Goal: Task Accomplishment & Management: Manage account settings

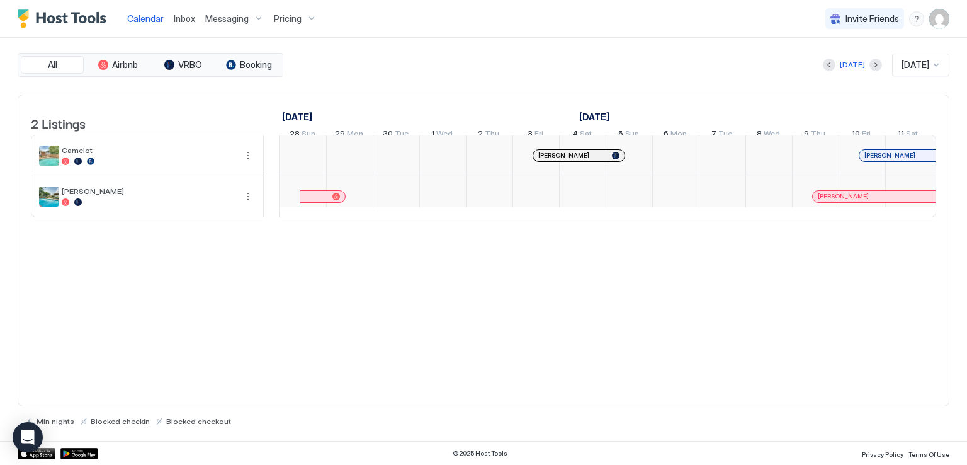
scroll to position [0, 699]
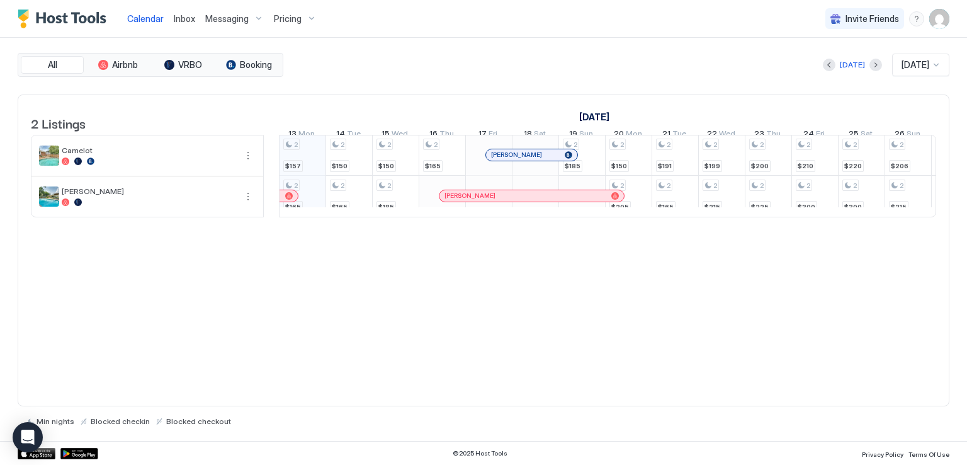
click at [242, 20] on span "Messaging" at bounding box center [226, 18] width 43 height 11
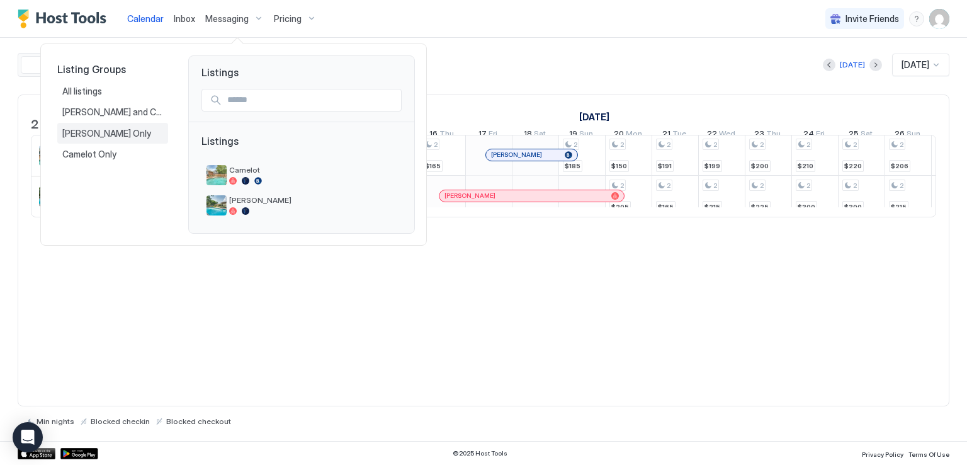
click at [94, 133] on span "[PERSON_NAME] Only" at bounding box center [107, 133] width 91 height 11
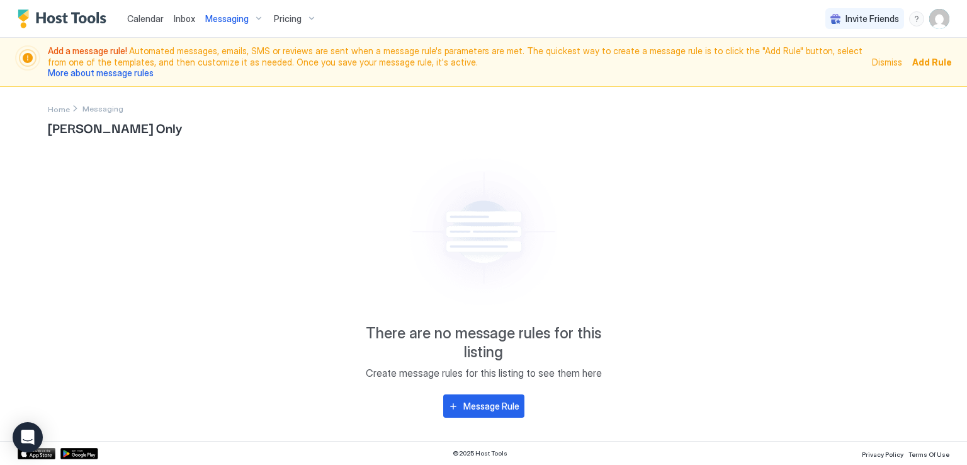
click at [99, 109] on span "Messaging" at bounding box center [102, 108] width 41 height 9
click at [187, 19] on span "Inbox" at bounding box center [184, 18] width 21 height 11
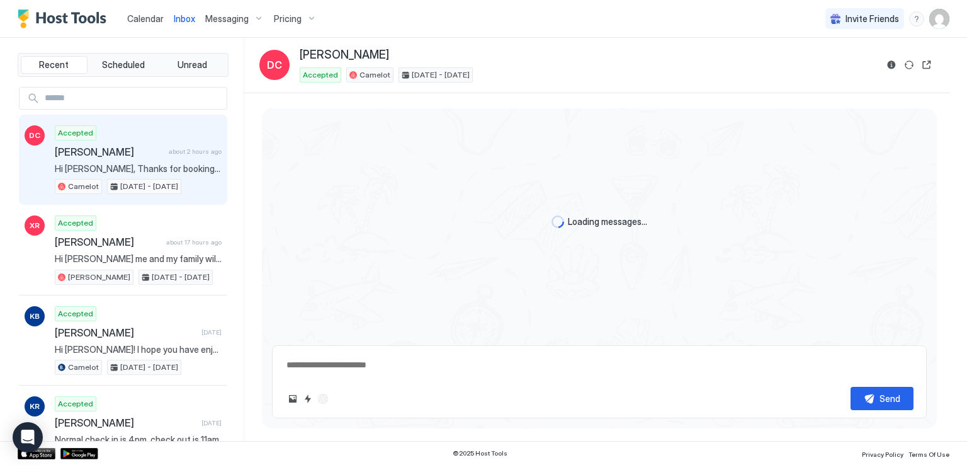
scroll to position [396, 0]
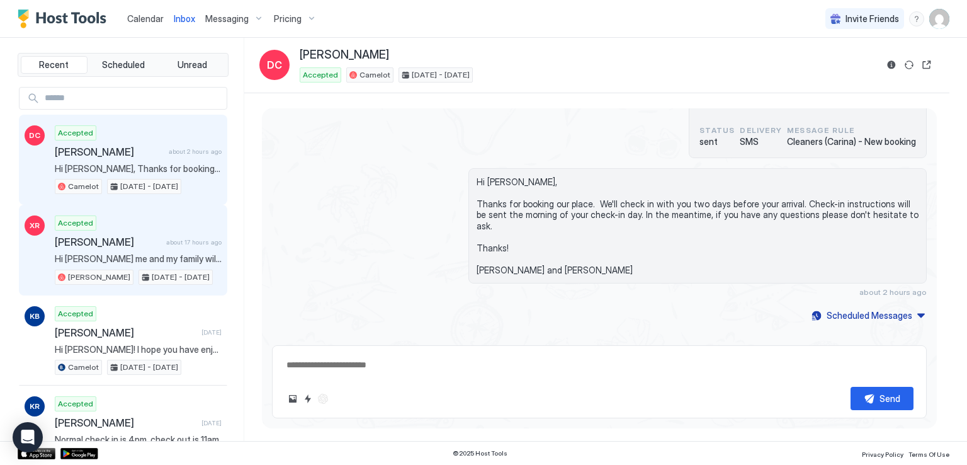
click at [142, 239] on span "[PERSON_NAME]" at bounding box center [108, 241] width 106 height 13
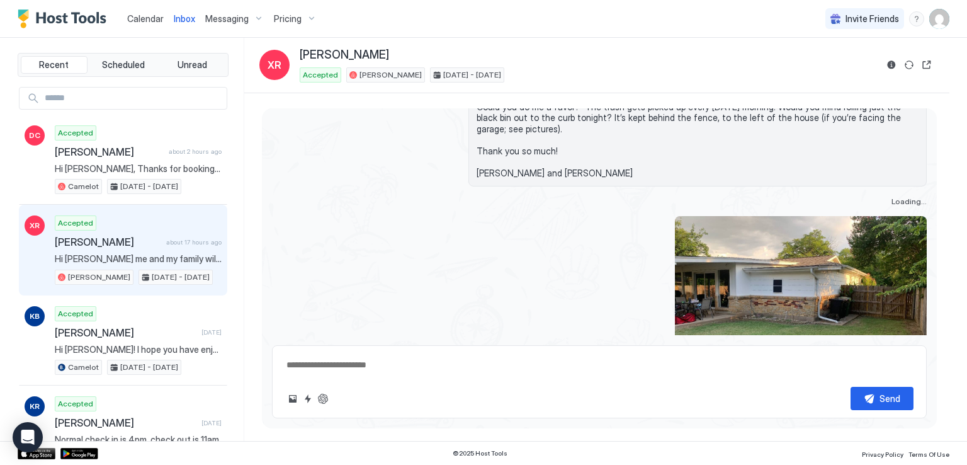
scroll to position [2146, 0]
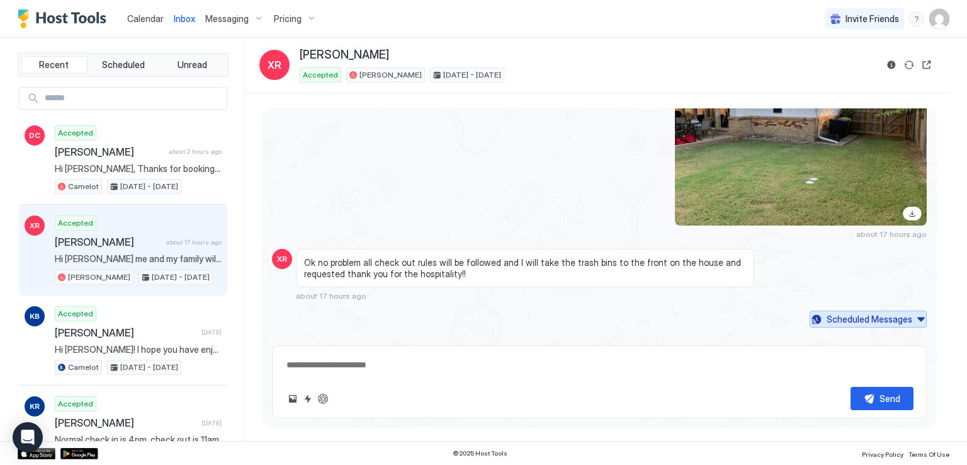
click at [835, 312] on div "Scheduled Messages" at bounding box center [869, 318] width 86 height 13
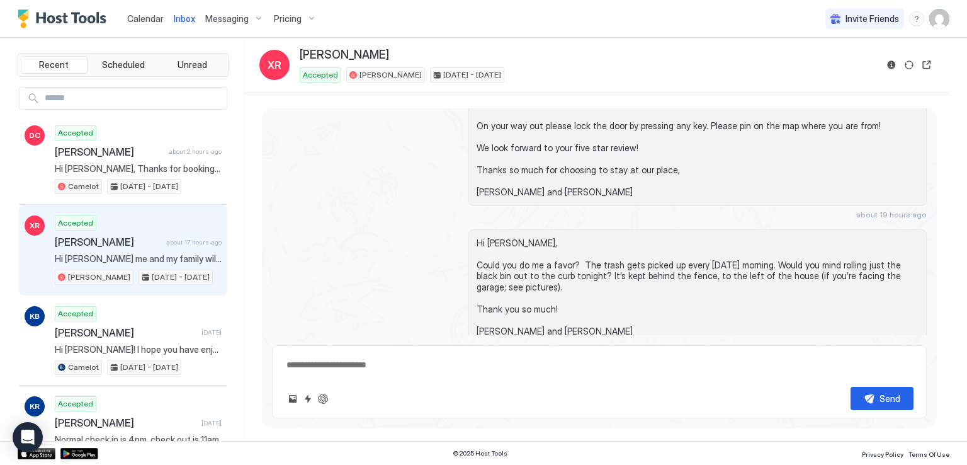
scroll to position [1566, 0]
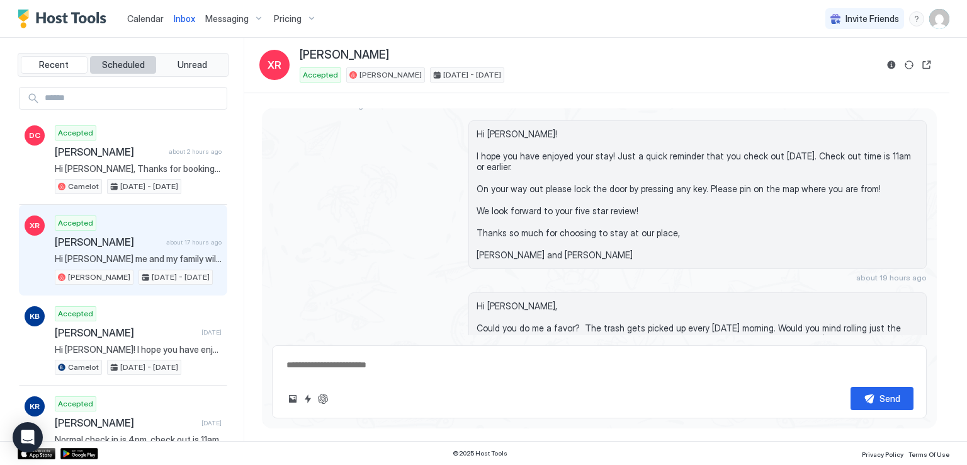
click at [117, 66] on span "Scheduled" at bounding box center [123, 64] width 43 height 11
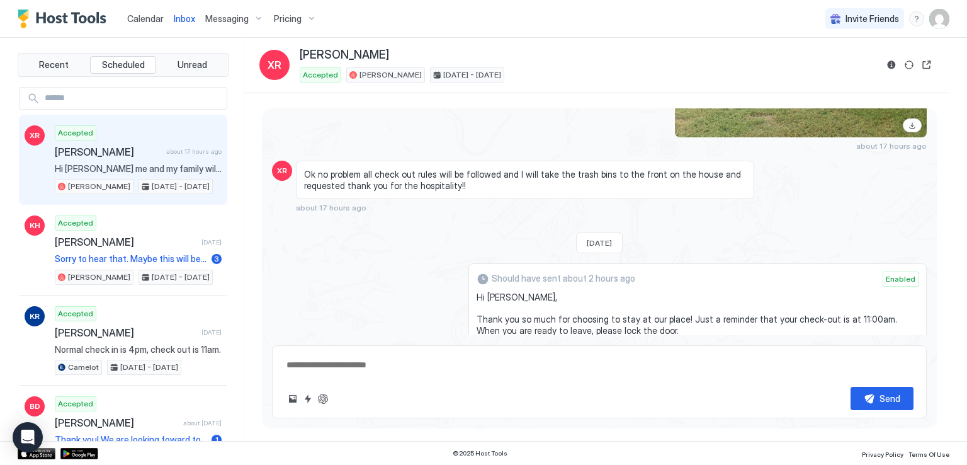
scroll to position [2133, 0]
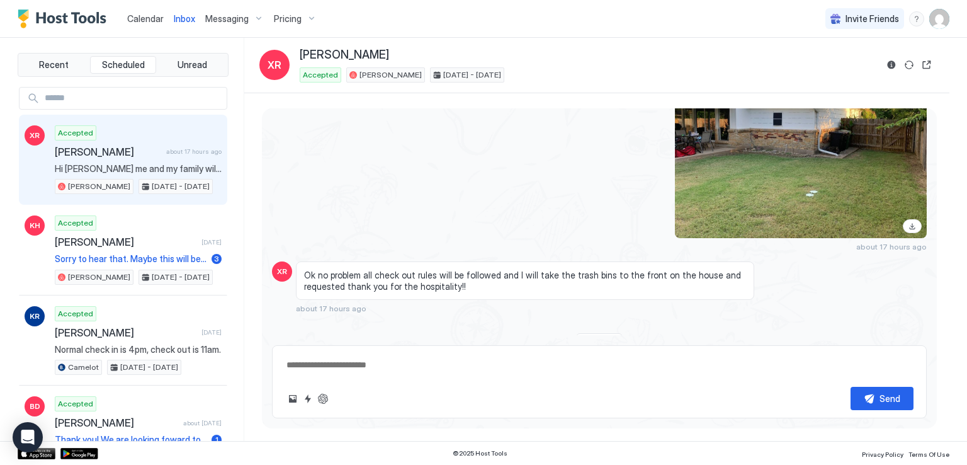
click at [228, 16] on span "Messaging" at bounding box center [226, 18] width 43 height 11
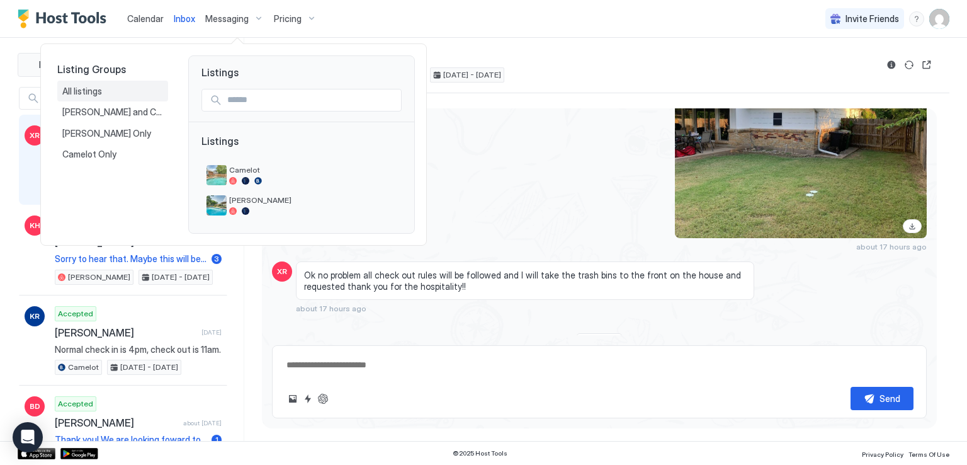
click at [91, 93] on span "All listings" at bounding box center [83, 91] width 42 height 11
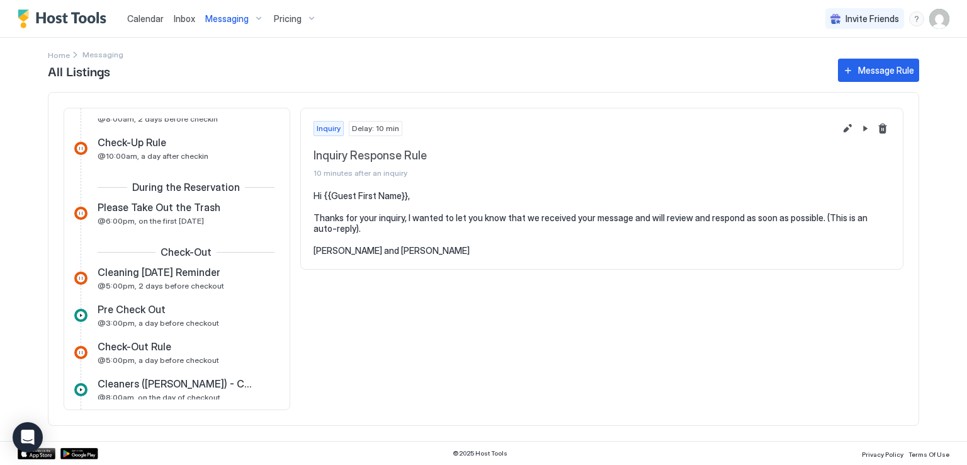
scroll to position [441, 0]
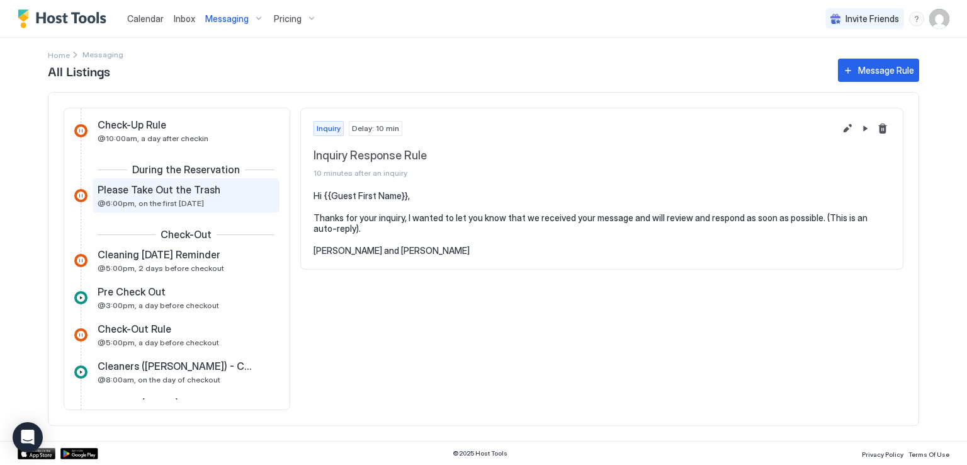
click at [206, 199] on div "Please Take Out the Trash @6:00pm, on the first [DATE]" at bounding box center [177, 195] width 159 height 25
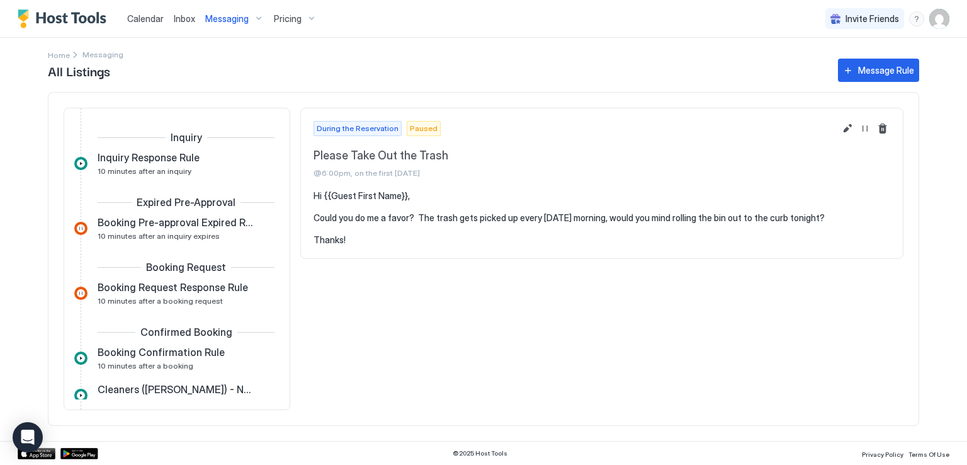
click at [93, 55] on span "Messaging" at bounding box center [102, 54] width 41 height 9
click at [215, 23] on span "Messaging" at bounding box center [226, 18] width 43 height 11
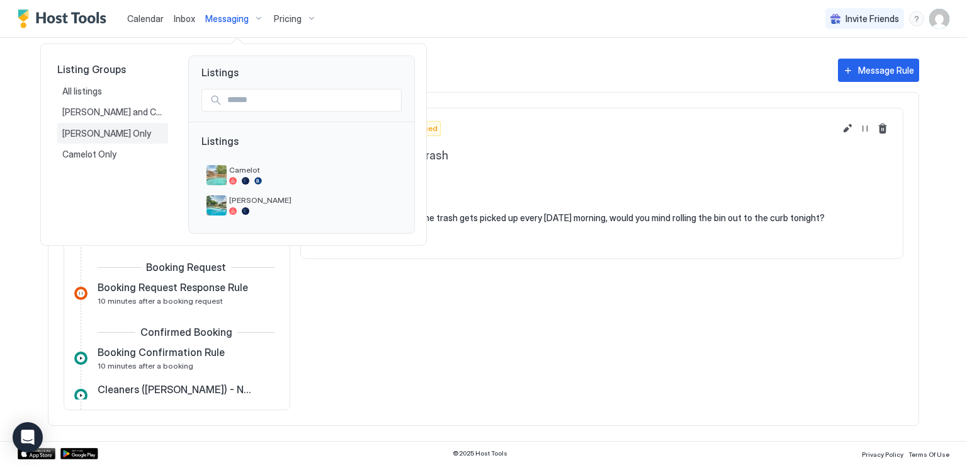
click at [93, 134] on span "[PERSON_NAME] Only" at bounding box center [107, 133] width 91 height 11
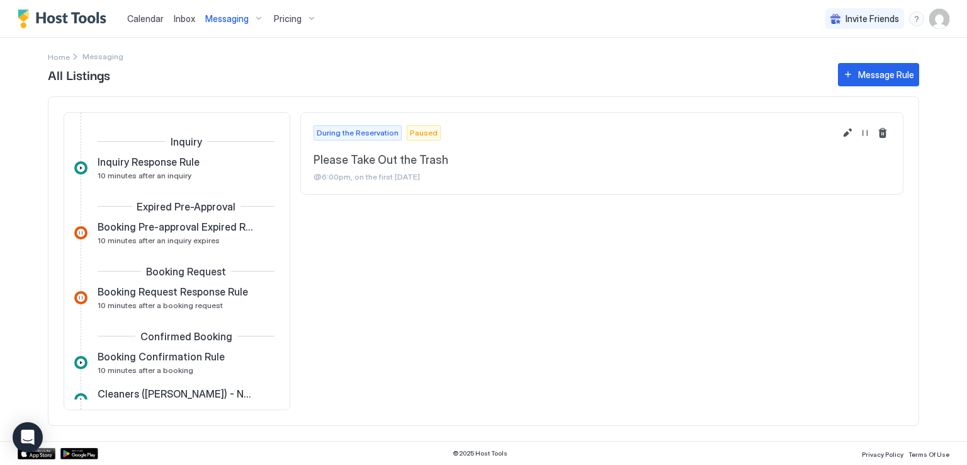
scroll to position [273, 0]
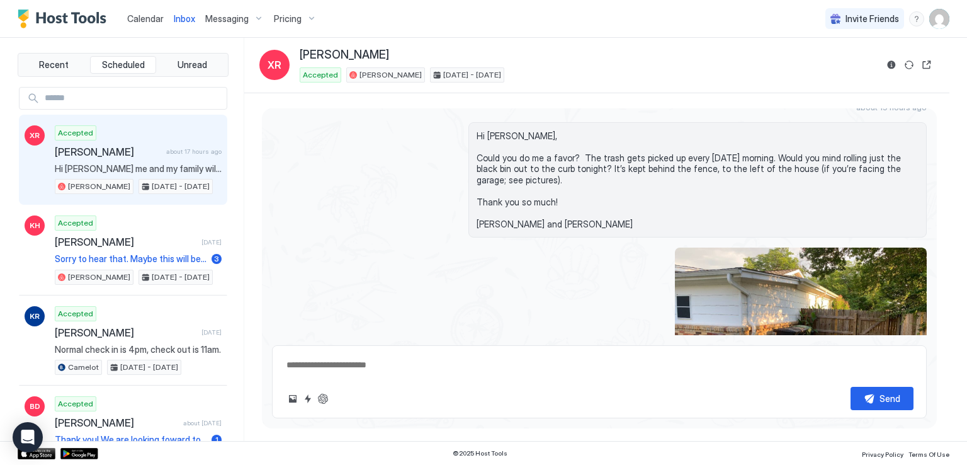
scroll to position [1788, 0]
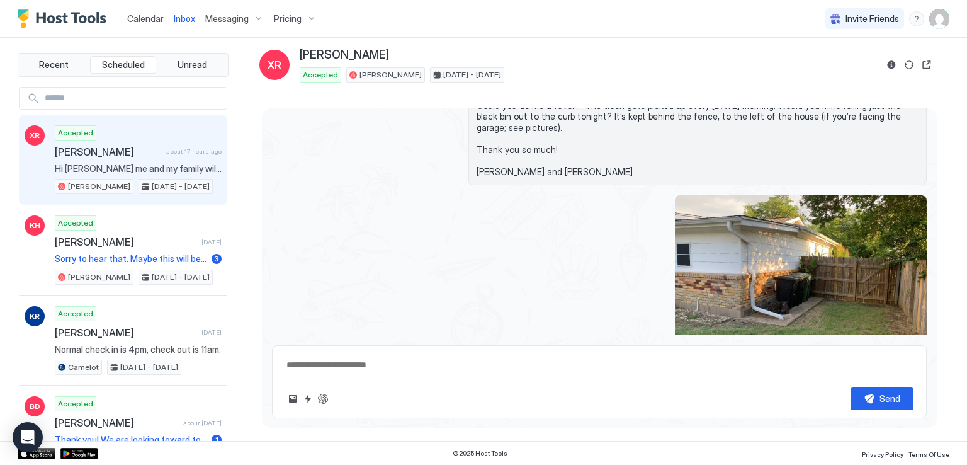
type textarea "*"
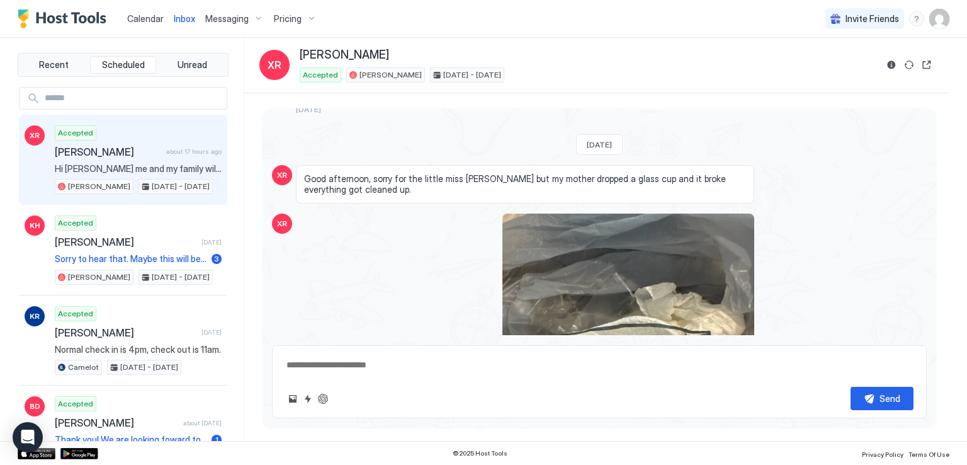
scroll to position [970, 0]
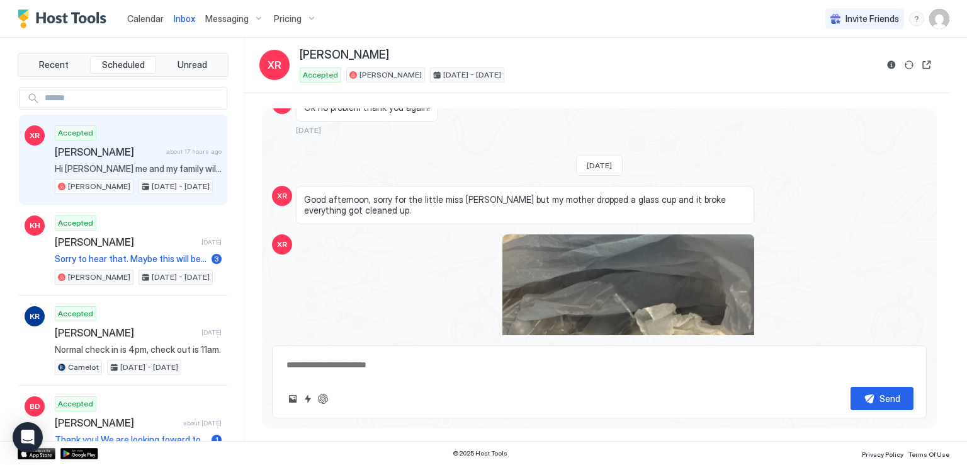
click at [228, 20] on span "Messaging" at bounding box center [226, 18] width 43 height 11
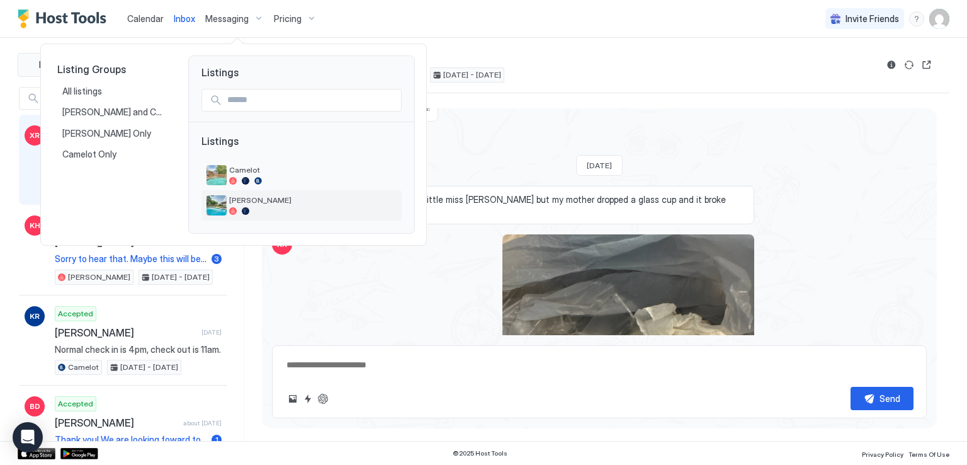
click at [264, 201] on span "[PERSON_NAME]" at bounding box center [312, 199] width 167 height 9
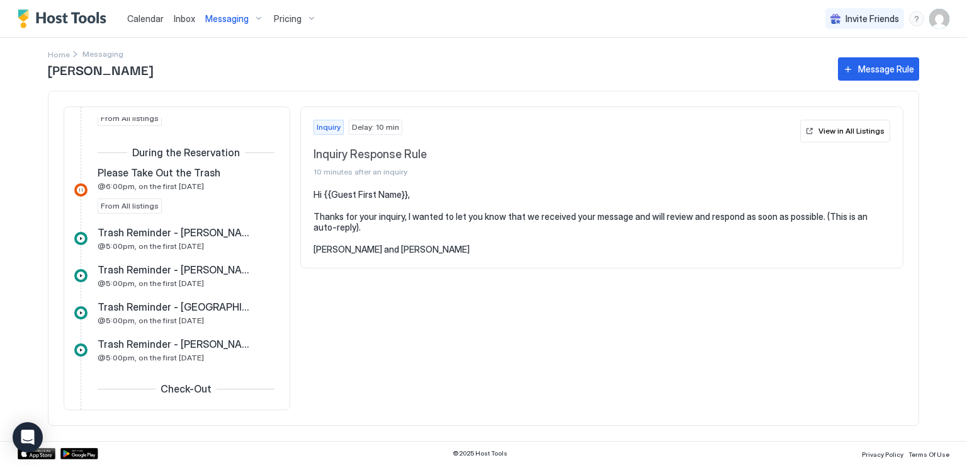
scroll to position [755, 0]
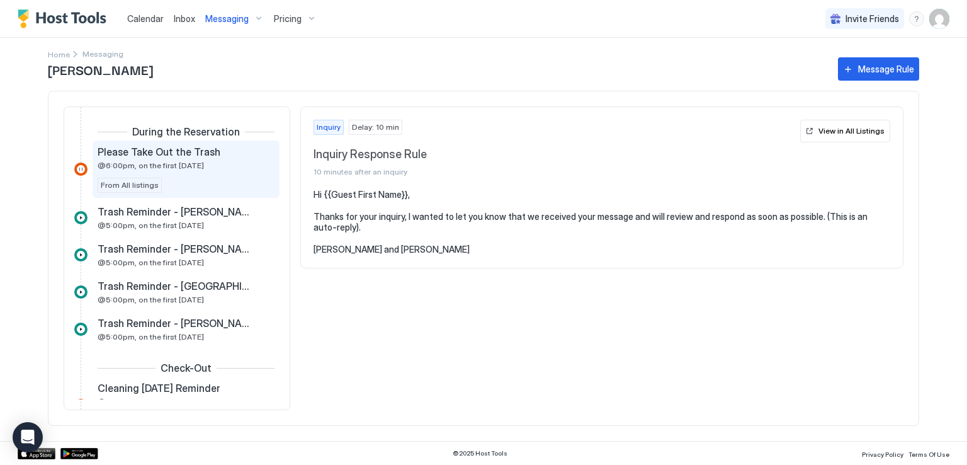
click at [200, 182] on div "Please Take Out the Trash @6:00pm, on the first [DATE] From All listings" at bounding box center [186, 168] width 177 height 47
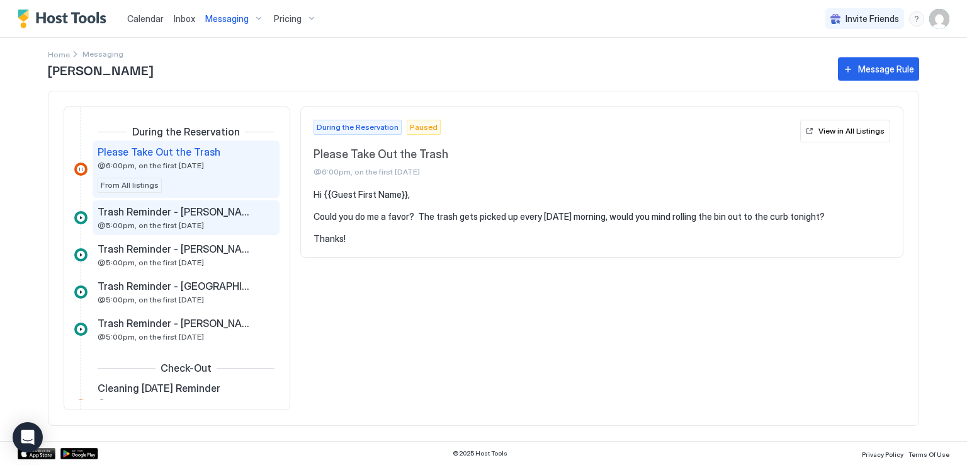
click at [199, 216] on div "Trash Reminder - [PERSON_NAME] - [DATE] night @5:00pm, on the first [DATE]" at bounding box center [177, 217] width 159 height 25
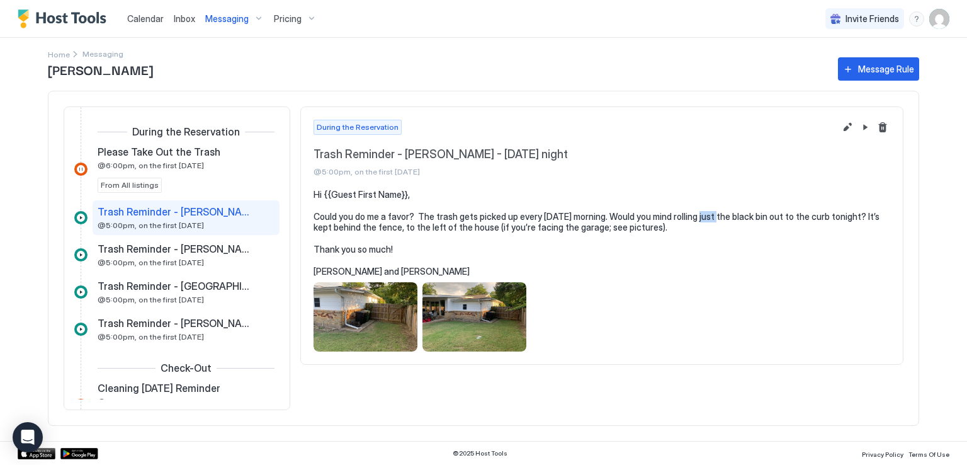
drag, startPoint x: 699, startPoint y: 213, endPoint x: 715, endPoint y: 216, distance: 15.9
click at [715, 216] on pre "Hi {{Guest First Name}}, Could you do me a favor? The trash gets picked up ever…" at bounding box center [601, 233] width 577 height 88
click at [847, 127] on button "Edit message rule" at bounding box center [847, 127] width 15 height 15
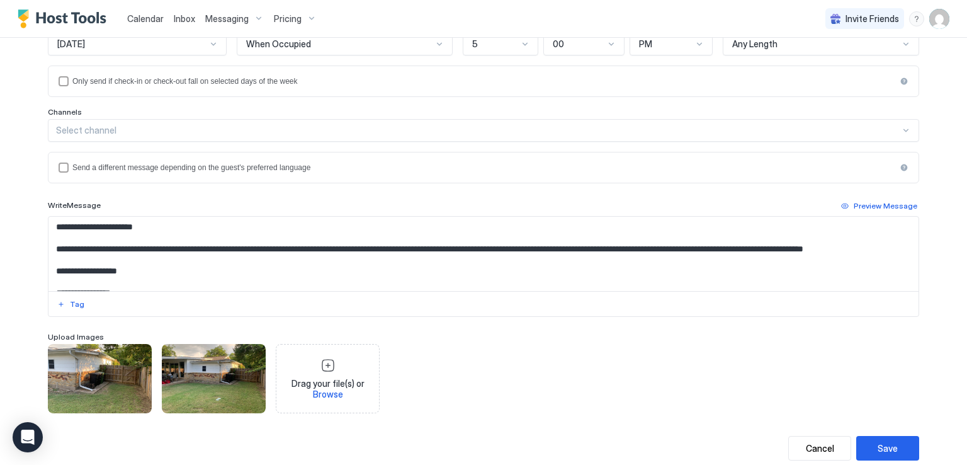
scroll to position [189, 0]
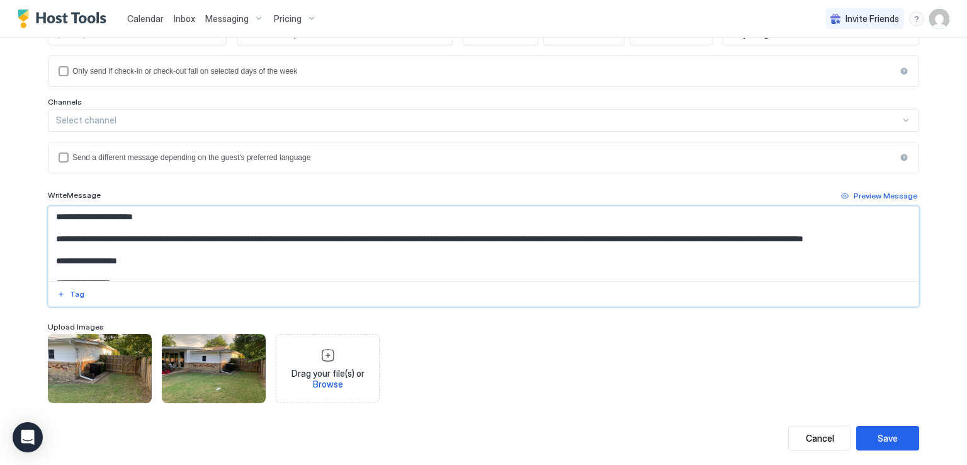
click at [432, 235] on textarea "**********" at bounding box center [483, 243] width 870 height 74
click at [529, 238] on textarea "**********" at bounding box center [483, 243] width 870 height 74
type textarea "**********"
click at [885, 431] on div "Save" at bounding box center [887, 437] width 20 height 13
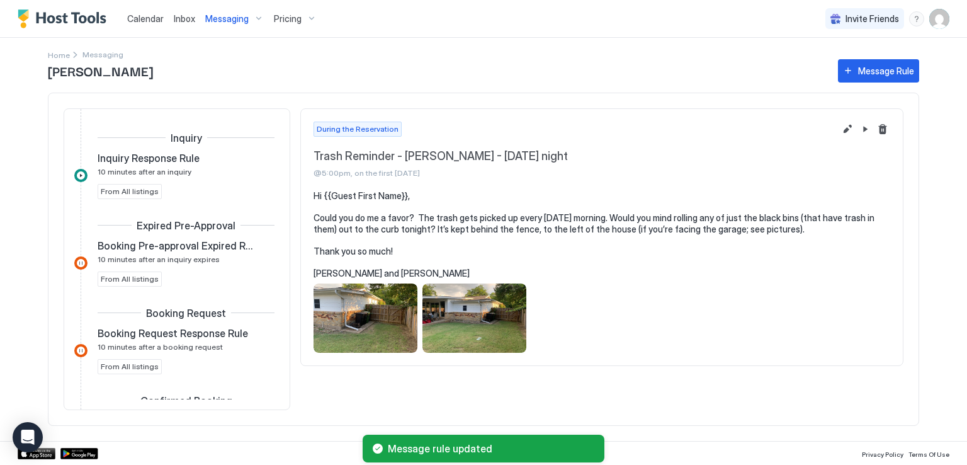
scroll to position [713, 0]
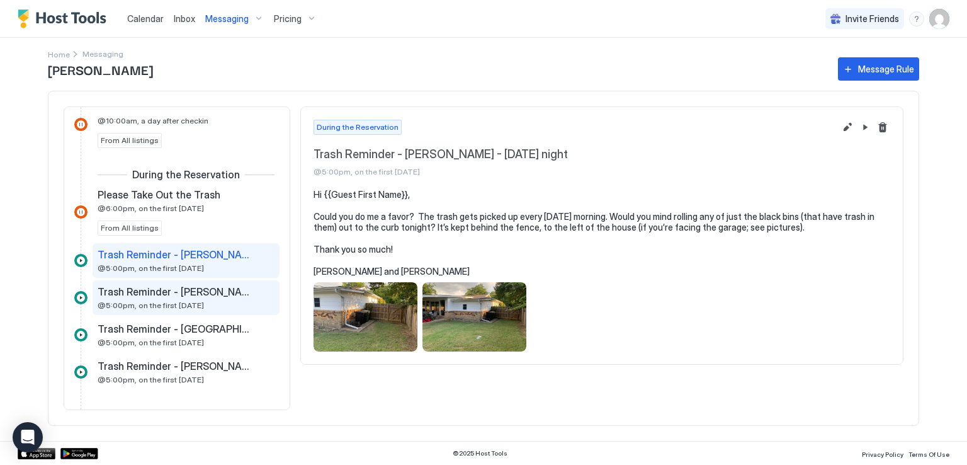
click at [201, 298] on div "Trash Reminder - [PERSON_NAME] - [DATE] @5:00pm, on the first [DATE]" at bounding box center [177, 297] width 159 height 25
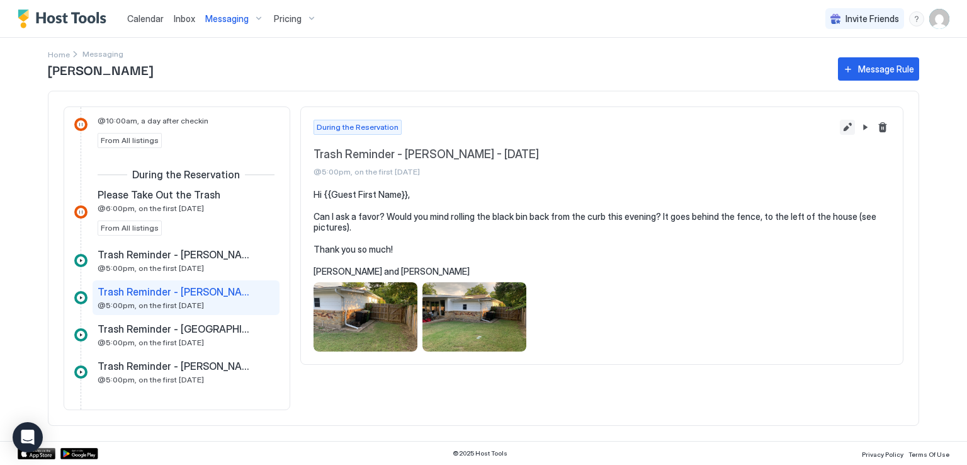
click at [847, 128] on button "Edit message rule" at bounding box center [847, 127] width 15 height 15
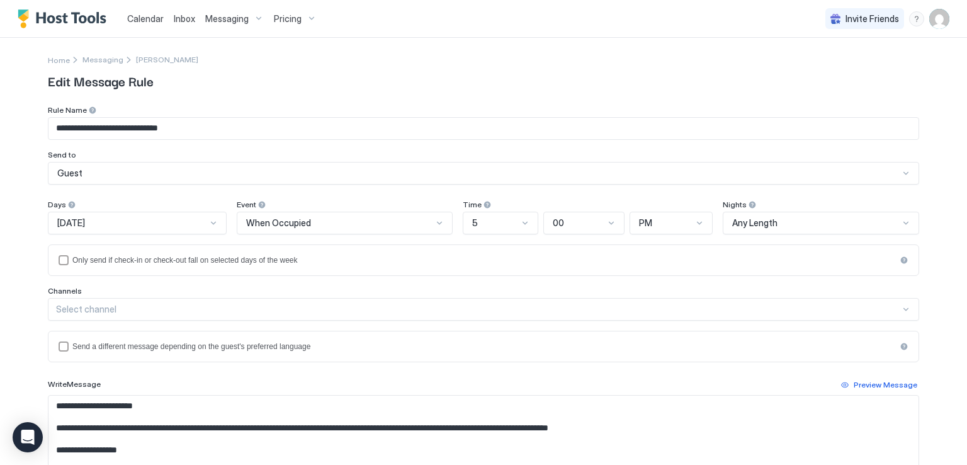
click at [257, 429] on textarea "**********" at bounding box center [483, 432] width 870 height 74
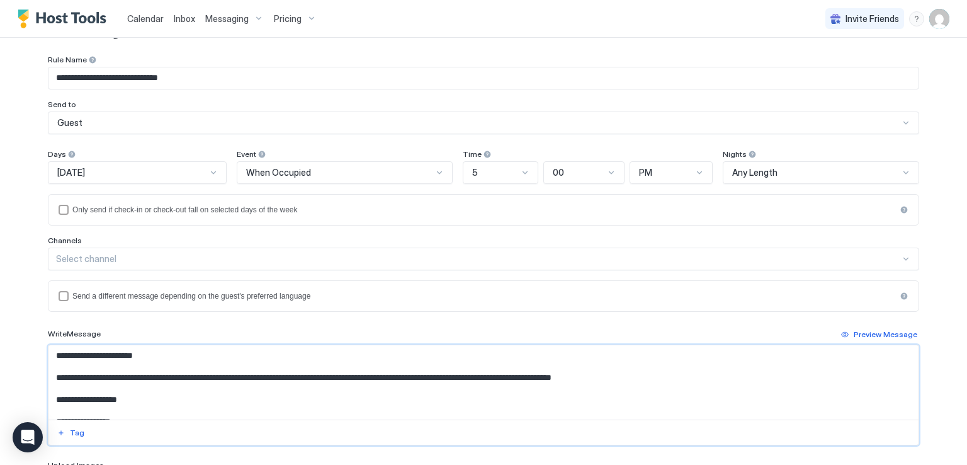
scroll to position [189, 0]
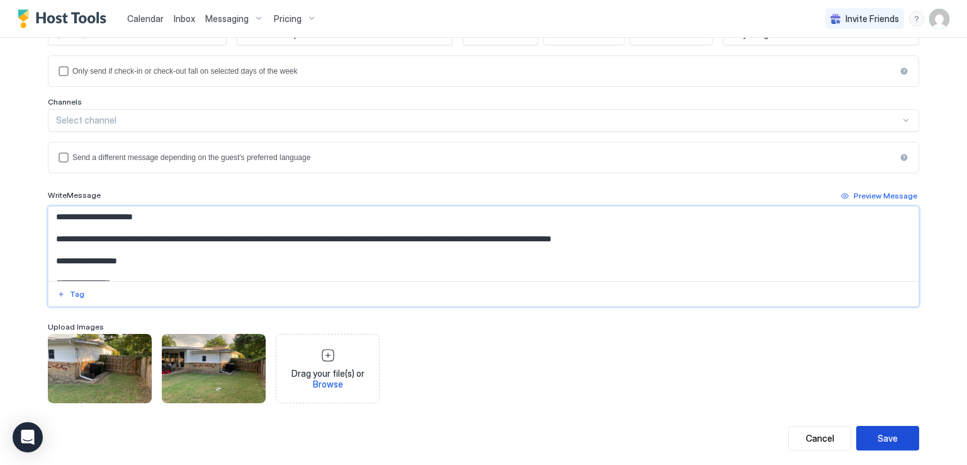
type textarea "**********"
click at [872, 431] on button "Save" at bounding box center [887, 438] width 63 height 25
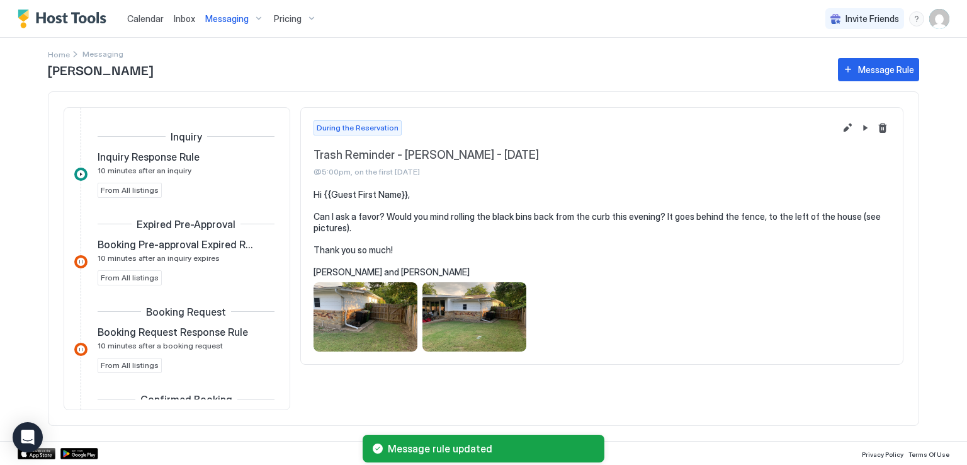
scroll to position [750, 0]
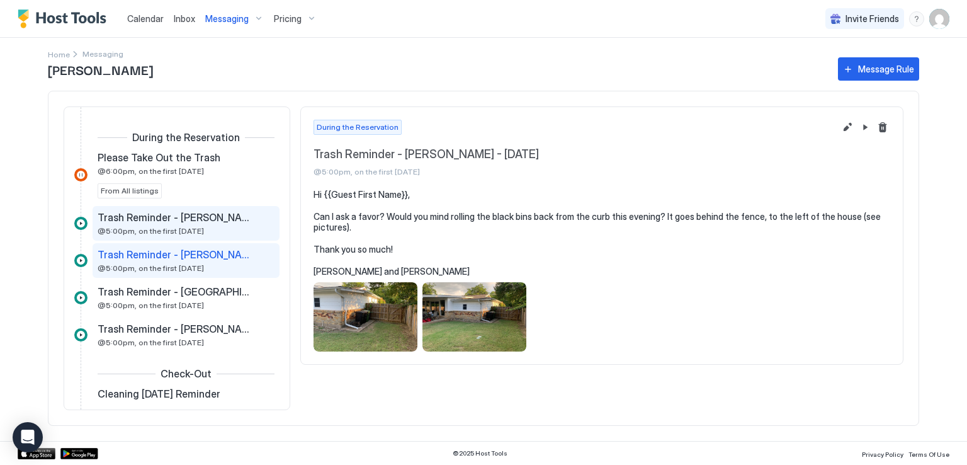
click at [166, 227] on span "@5:00pm, on the first [DATE]" at bounding box center [151, 230] width 106 height 9
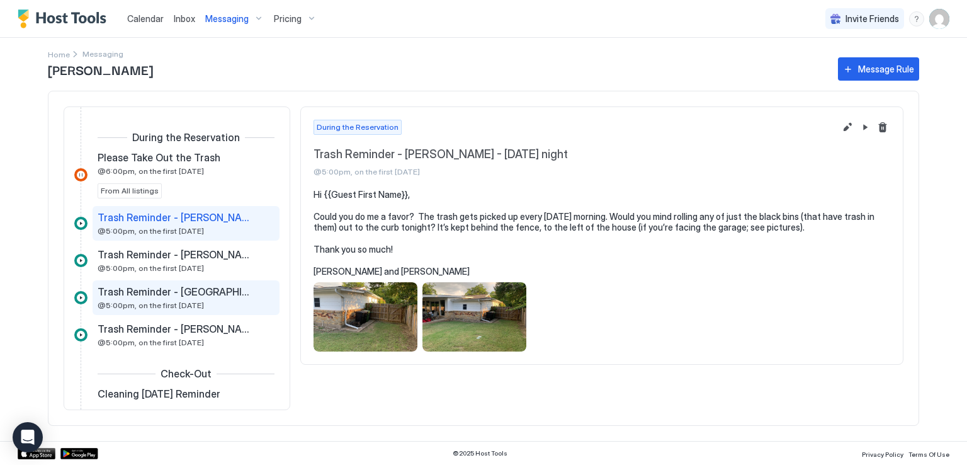
click at [164, 290] on span "Trash Reminder - [GEOGRAPHIC_DATA] - [DATE]" at bounding box center [176, 291] width 157 height 13
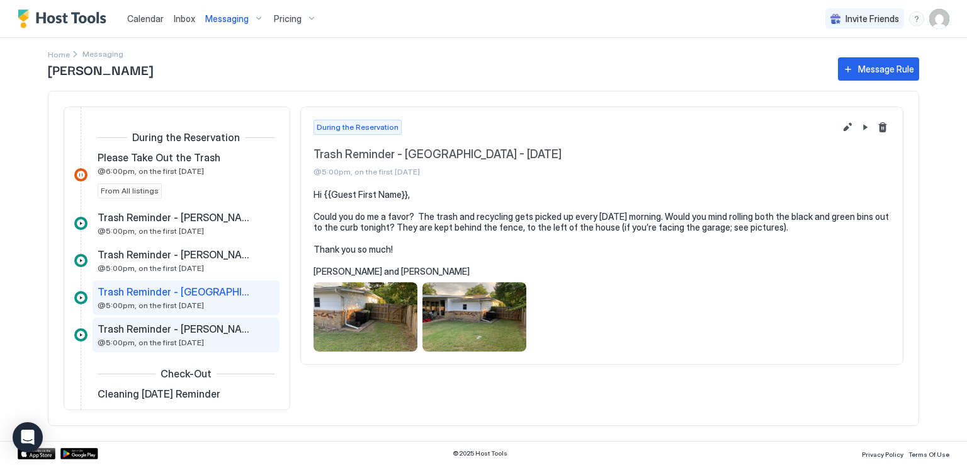
click at [195, 328] on span "Trash Reminder - [PERSON_NAME] - [DATE]" at bounding box center [176, 328] width 157 height 13
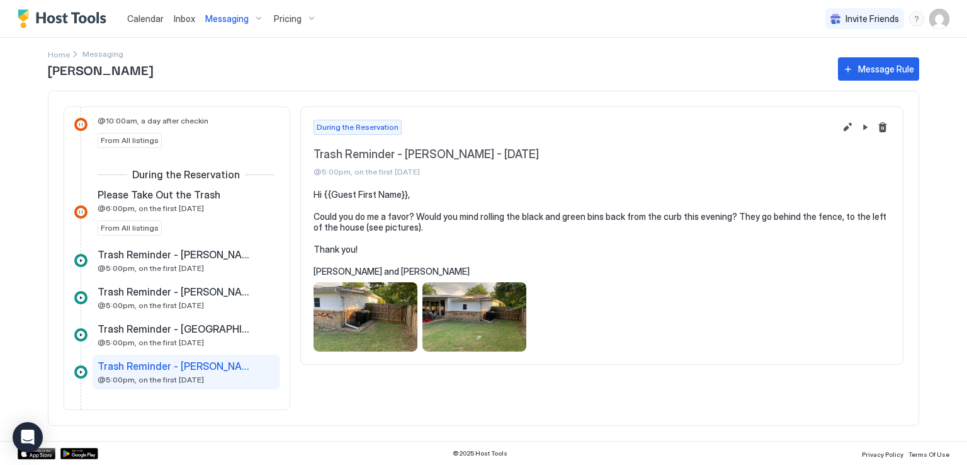
scroll to position [692, 0]
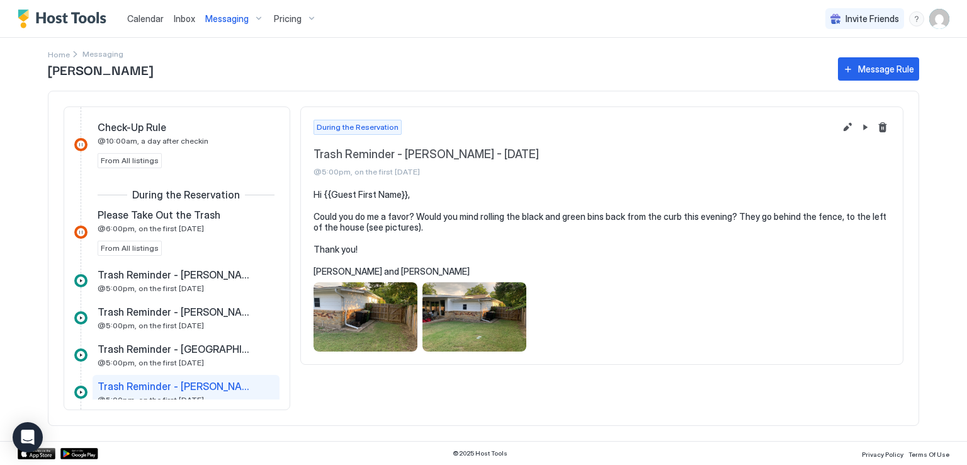
click at [439, 321] on div "View image" at bounding box center [474, 316] width 104 height 69
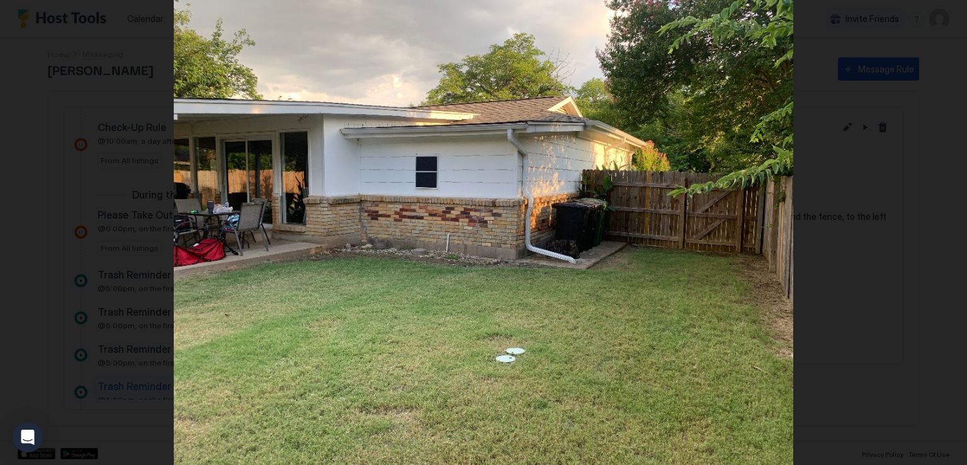
click at [736, 104] on img at bounding box center [483, 232] width 619 height 465
click at [684, 153] on img at bounding box center [483, 232] width 619 height 465
click at [849, 149] on div at bounding box center [483, 232] width 967 height 465
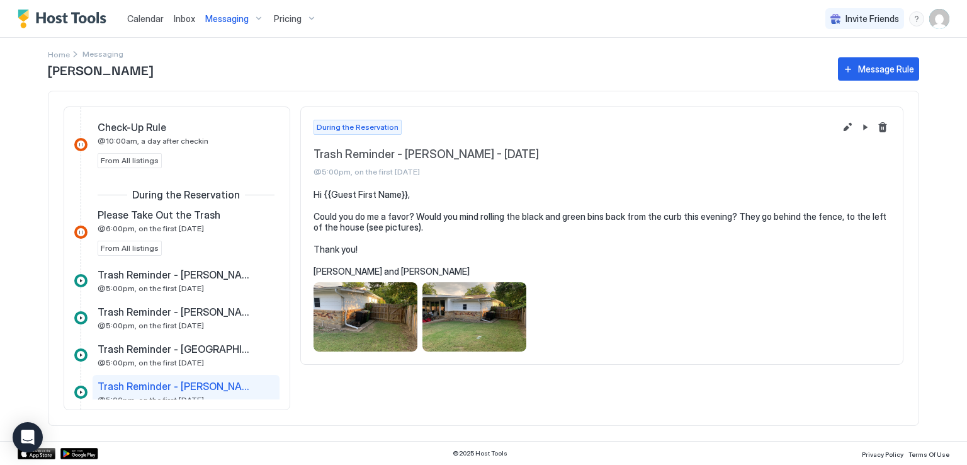
click at [158, 20] on span "Calendar" at bounding box center [145, 18] width 37 height 11
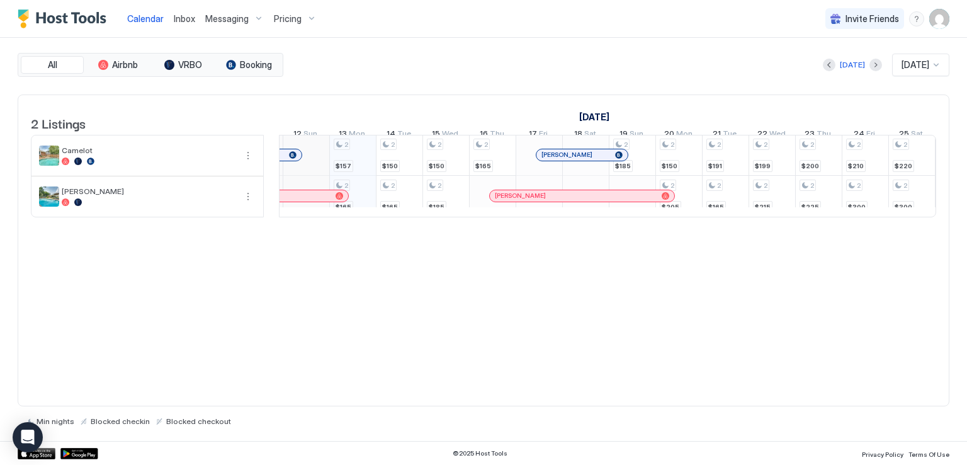
scroll to position [1, 624]
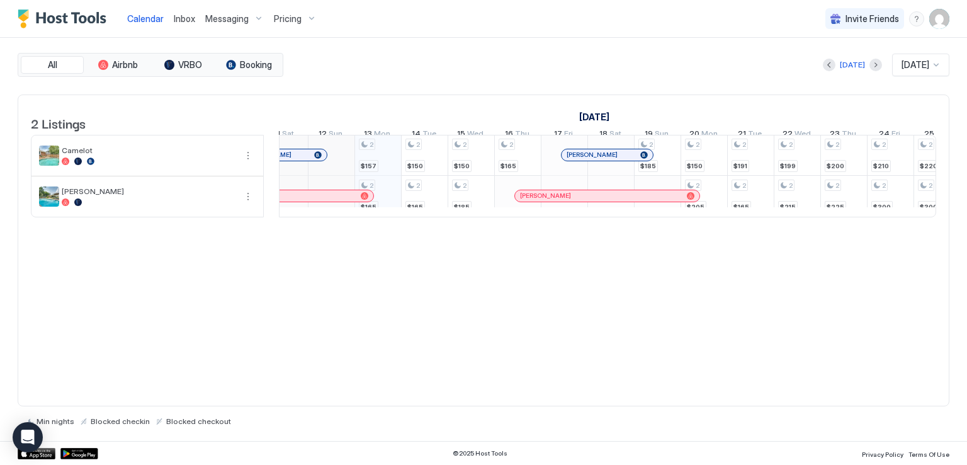
drag, startPoint x: 598, startPoint y: 236, endPoint x: 614, endPoint y: 237, distance: 15.7
click at [614, 230] on div "2 Listings [DATE] [DATE] [DATE] 28 Sun 29 Mon 30 Tue 1 Wed 2 Thu 3 Fri 4 Sat 5 …" at bounding box center [483, 162] width 930 height 135
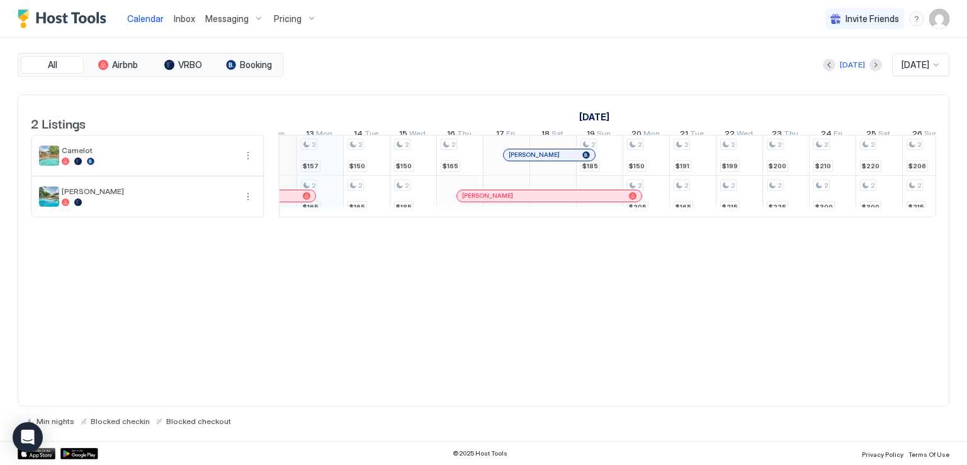
scroll to position [0, 0]
